Goal: Find specific page/section: Find specific page/section

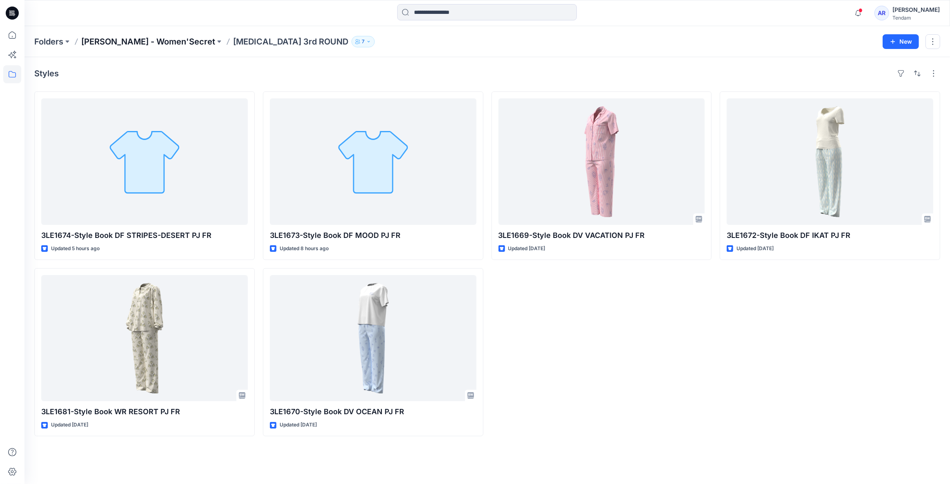
drag, startPoint x: 0, startPoint y: 0, endPoint x: 102, endPoint y: 39, distance: 109.3
click at [102, 39] on p "[PERSON_NAME] - Women'Secret" at bounding box center [148, 41] width 134 height 11
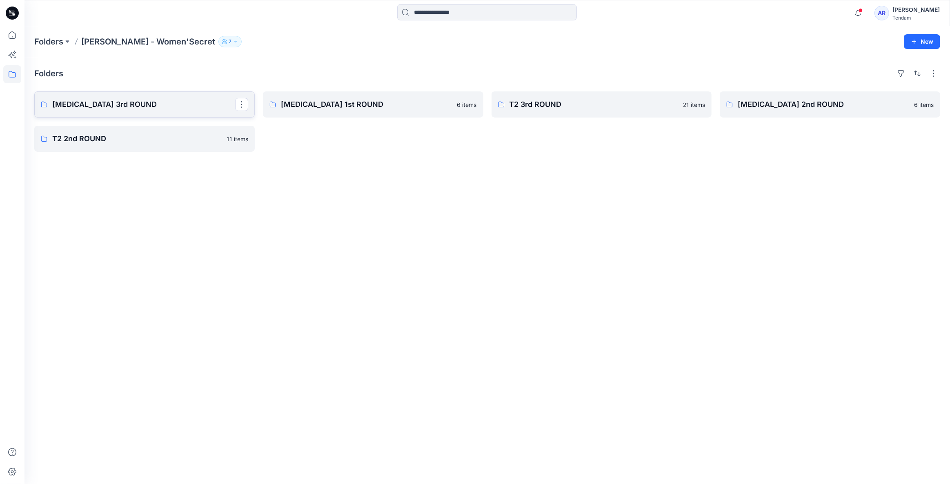
click at [118, 105] on p "[MEDICAL_DATA] 3rd ROUND" at bounding box center [143, 104] width 183 height 11
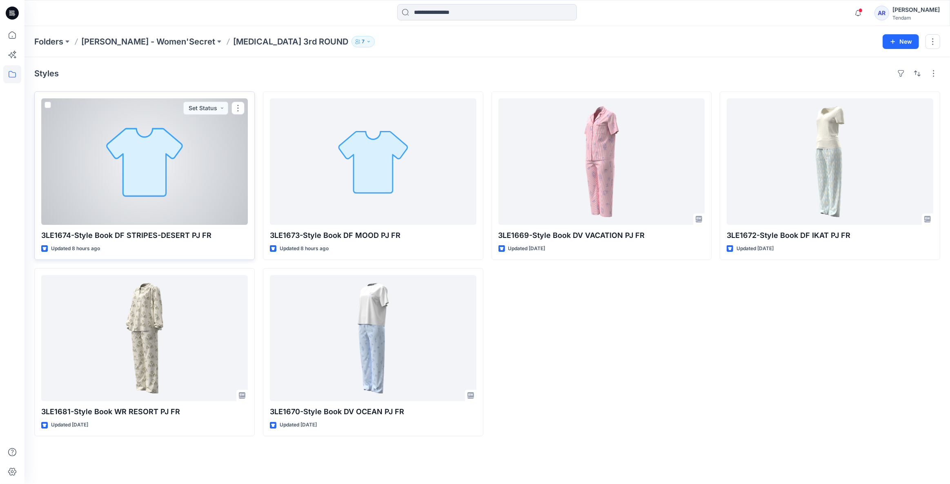
click at [168, 164] on div at bounding box center [144, 161] width 206 height 126
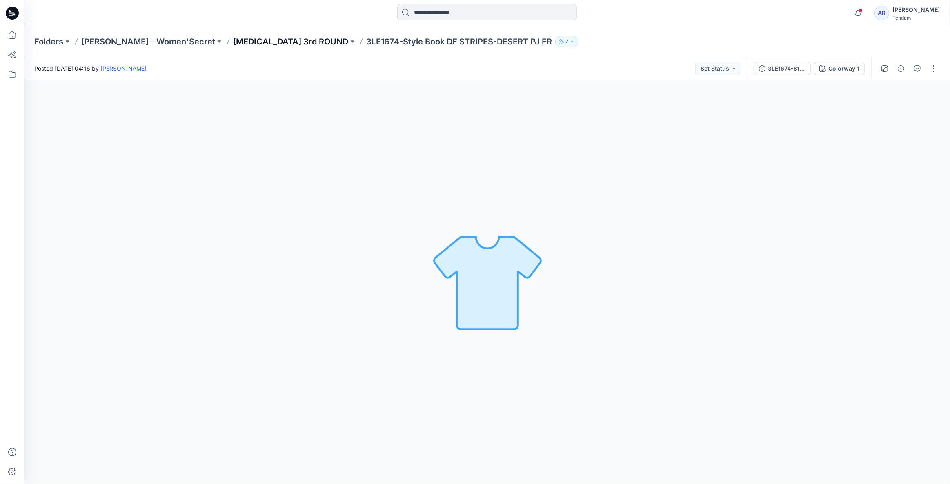
click at [233, 40] on p "[MEDICAL_DATA] 3rd ROUND" at bounding box center [290, 41] width 115 height 11
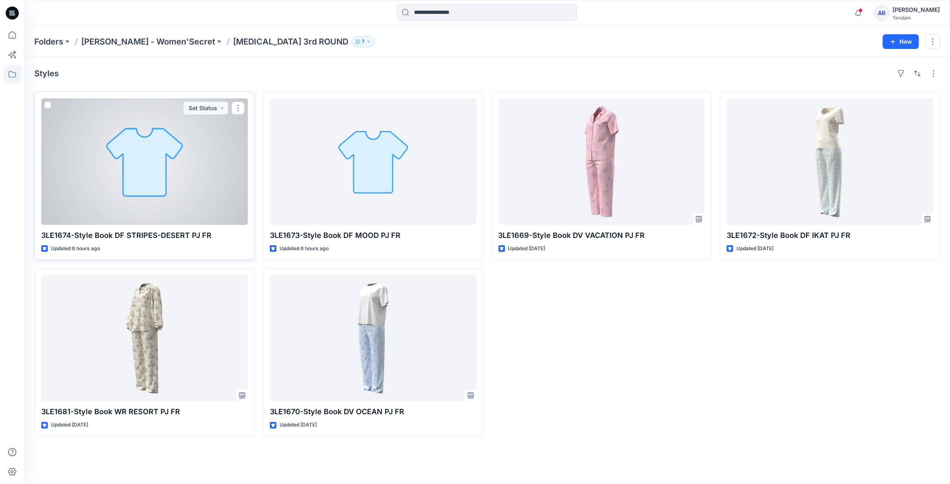
click at [165, 141] on div at bounding box center [144, 161] width 206 height 126
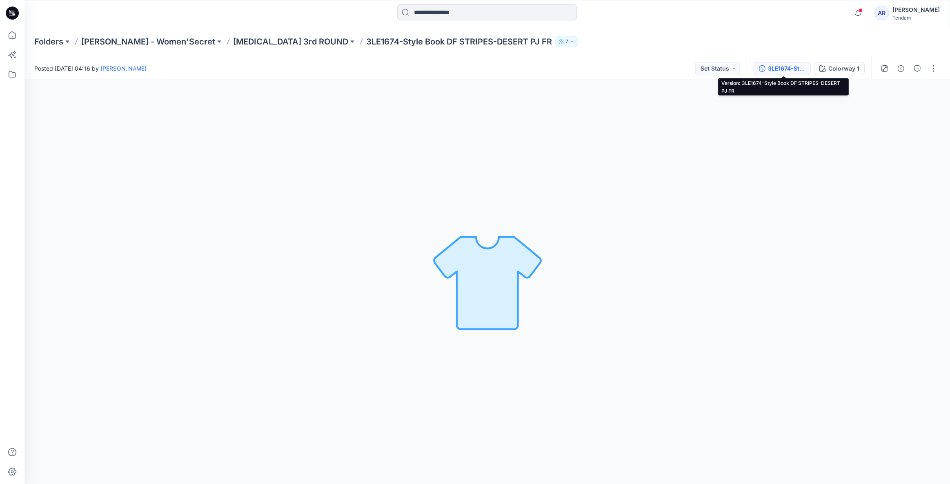
click at [770, 69] on div "3LE1674-Style Book DF STRIPES-DESERT PJ FR" at bounding box center [787, 68] width 38 height 9
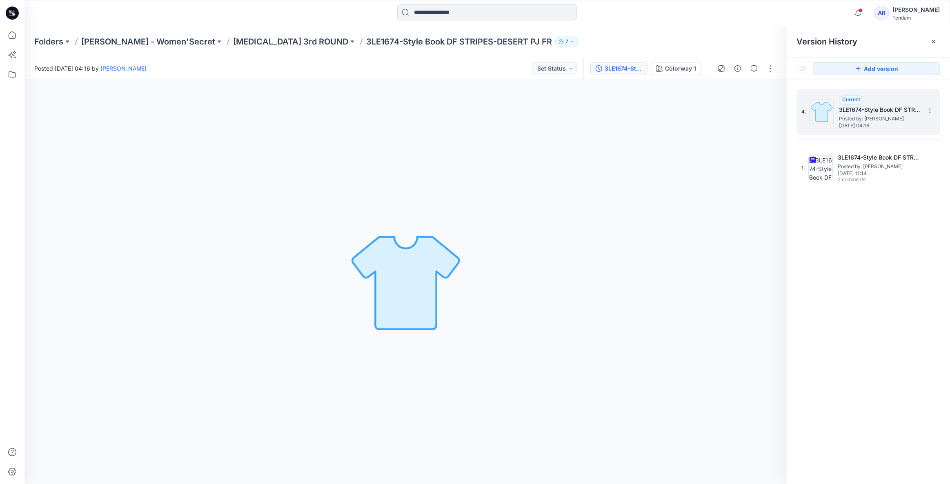
click at [903, 110] on h5 "3LE1674-Style Book DF STRIPES-DESERT PJ FR" at bounding box center [880, 110] width 82 height 10
click at [238, 37] on p "[MEDICAL_DATA] 3rd ROUND" at bounding box center [290, 41] width 115 height 11
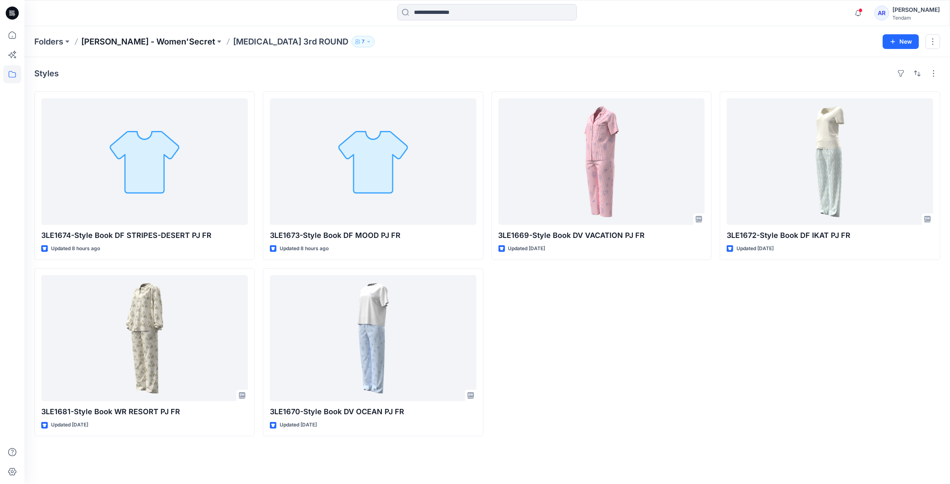
click at [163, 44] on p "[PERSON_NAME] - Women'Secret" at bounding box center [148, 41] width 134 height 11
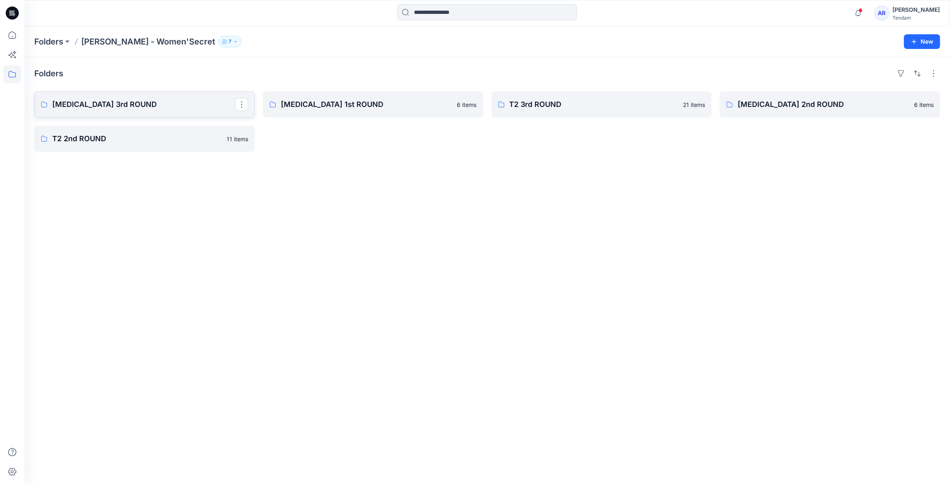
click at [120, 100] on p "[MEDICAL_DATA] 3rd ROUND" at bounding box center [143, 104] width 183 height 11
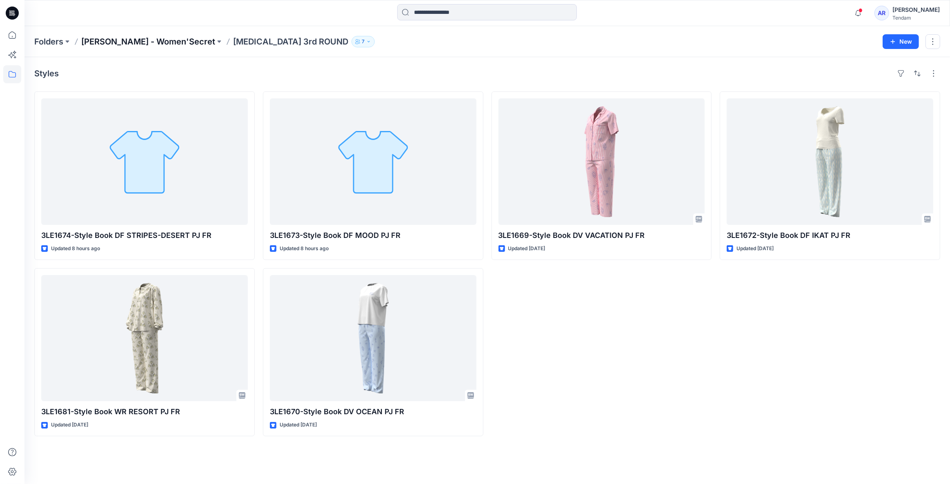
click at [126, 40] on p "[PERSON_NAME] - Women'Secret" at bounding box center [148, 41] width 134 height 11
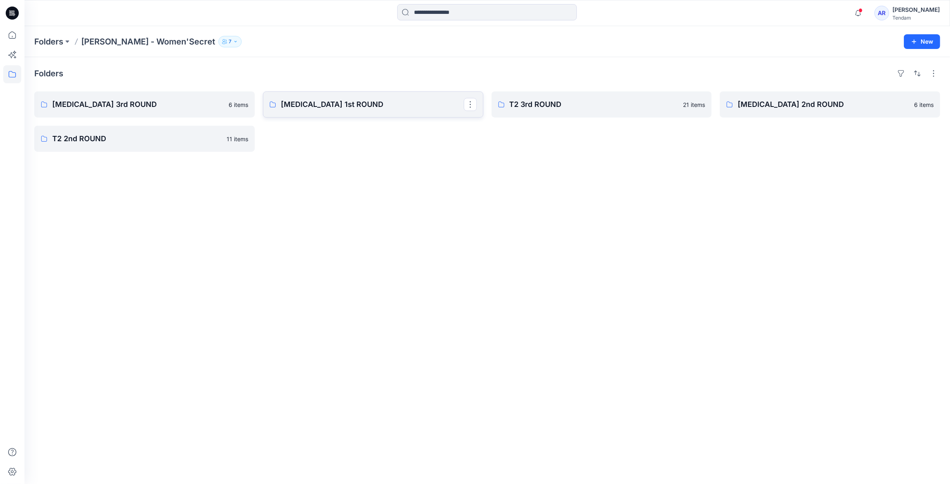
click at [298, 101] on p "[MEDICAL_DATA] 1st ROUND" at bounding box center [372, 104] width 183 height 11
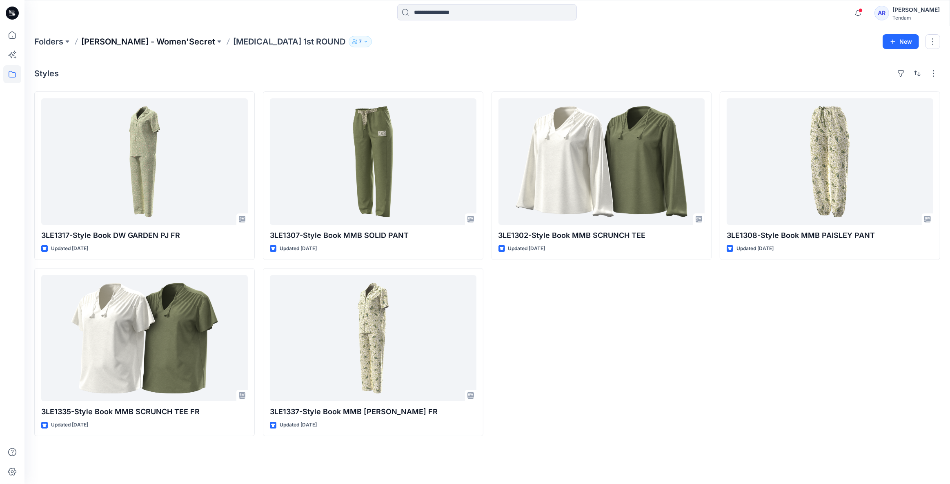
click at [126, 44] on p "[PERSON_NAME] - Women'Secret" at bounding box center [148, 41] width 134 height 11
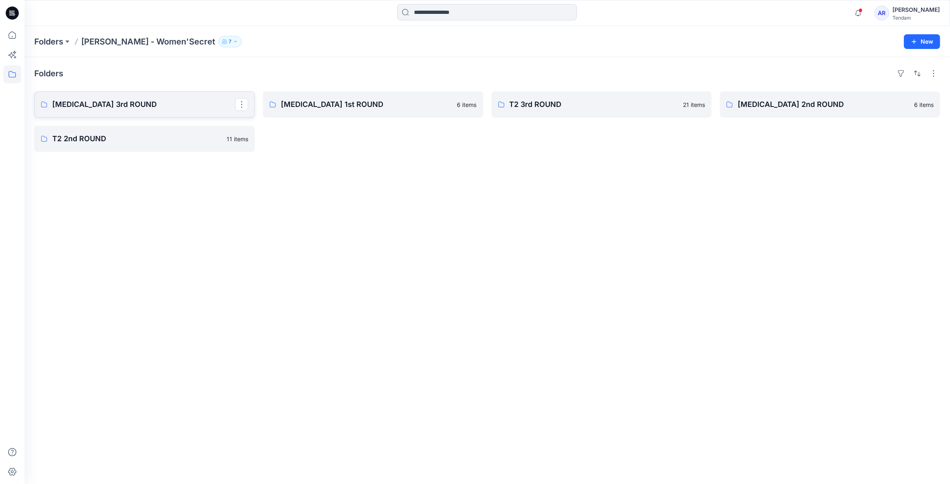
click at [133, 109] on p "[MEDICAL_DATA] 3rd ROUND" at bounding box center [143, 104] width 183 height 11
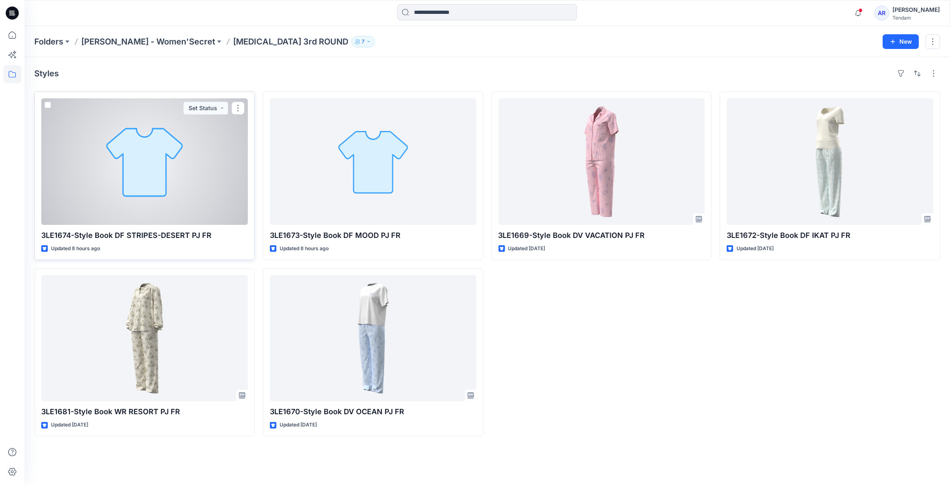
click at [182, 145] on div at bounding box center [144, 161] width 206 height 126
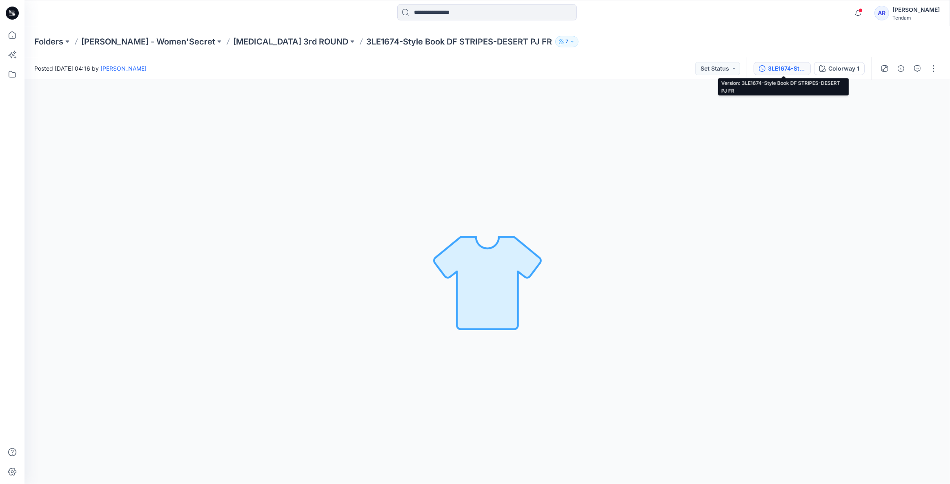
click at [792, 71] on div "3LE1674-Style Book DF STRIPES-DESERT PJ FR" at bounding box center [787, 68] width 38 height 9
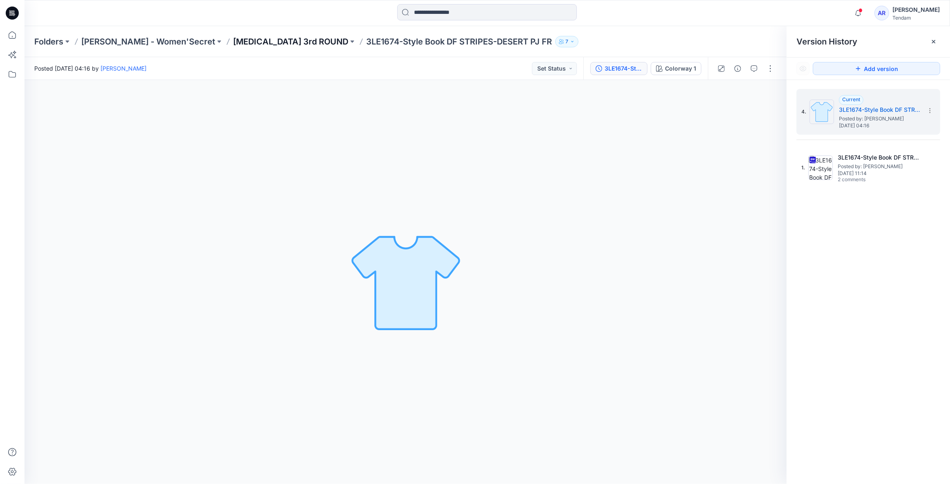
click at [233, 38] on p "[MEDICAL_DATA] 3rd ROUND" at bounding box center [290, 41] width 115 height 11
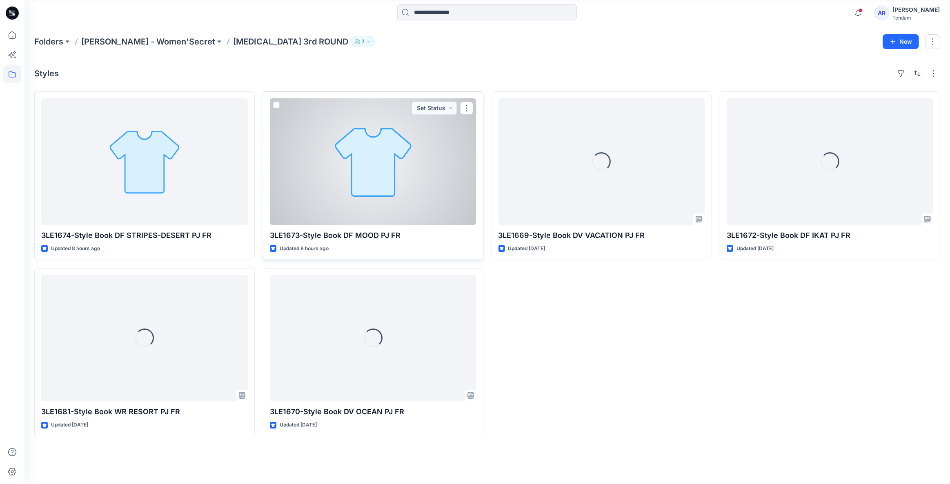
click at [373, 154] on div at bounding box center [373, 161] width 206 height 126
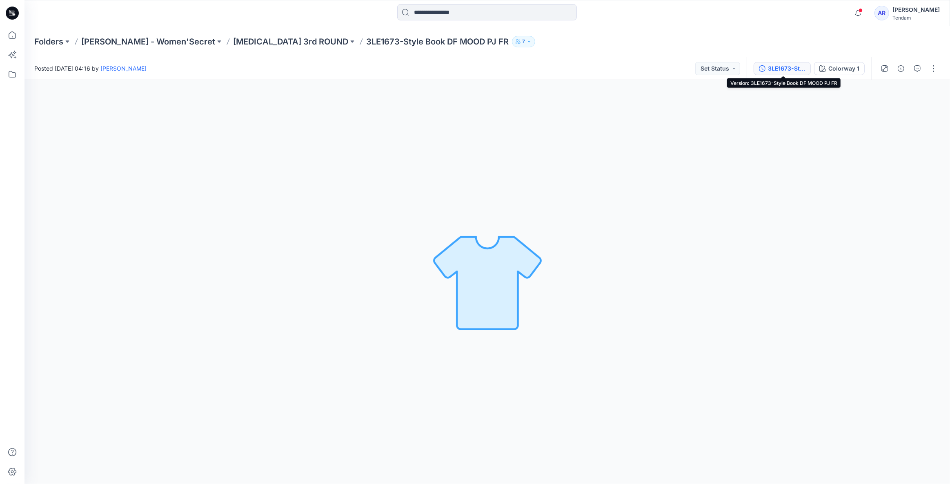
click at [784, 72] on div "3LE1673-Style Book DF MOOD PJ FR" at bounding box center [787, 68] width 38 height 9
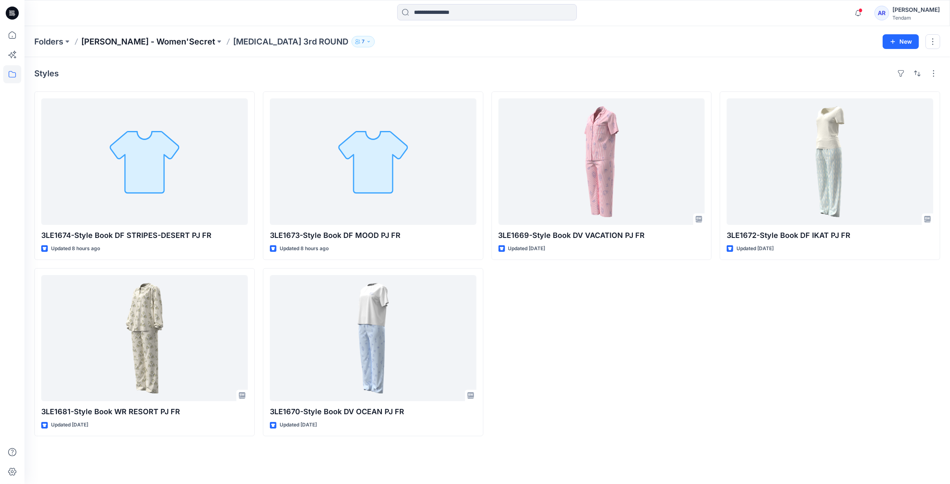
click at [112, 37] on p "[PERSON_NAME] - Women'Secret" at bounding box center [148, 41] width 134 height 11
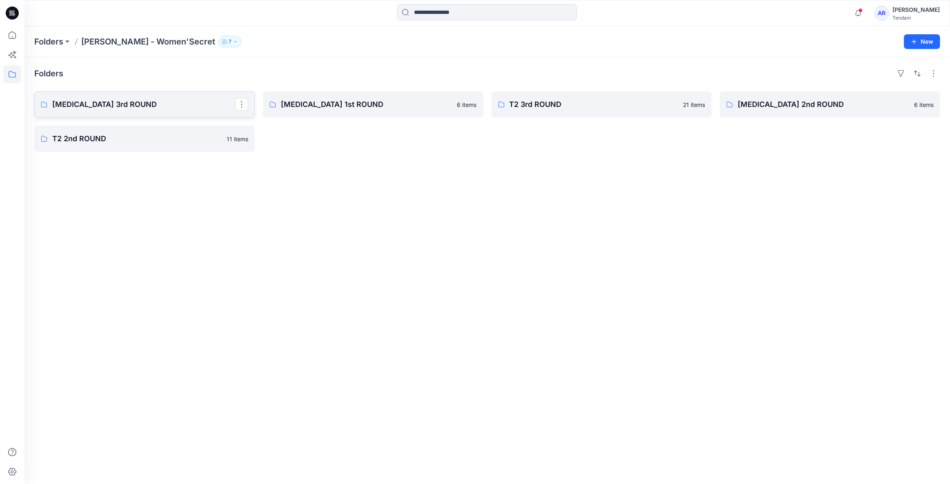
click at [113, 103] on p "[MEDICAL_DATA] 3rd ROUND" at bounding box center [143, 104] width 183 height 11
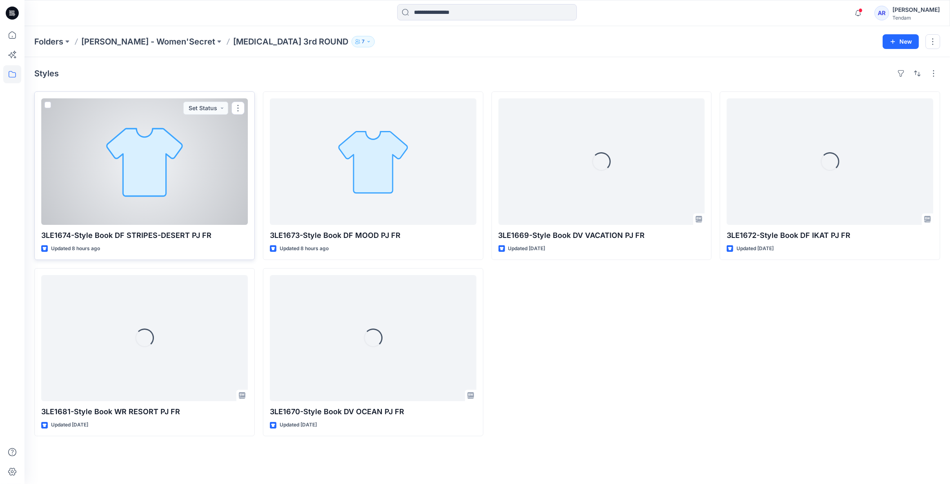
click at [195, 173] on div at bounding box center [144, 161] width 206 height 126
